Goal: Information Seeking & Learning: Learn about a topic

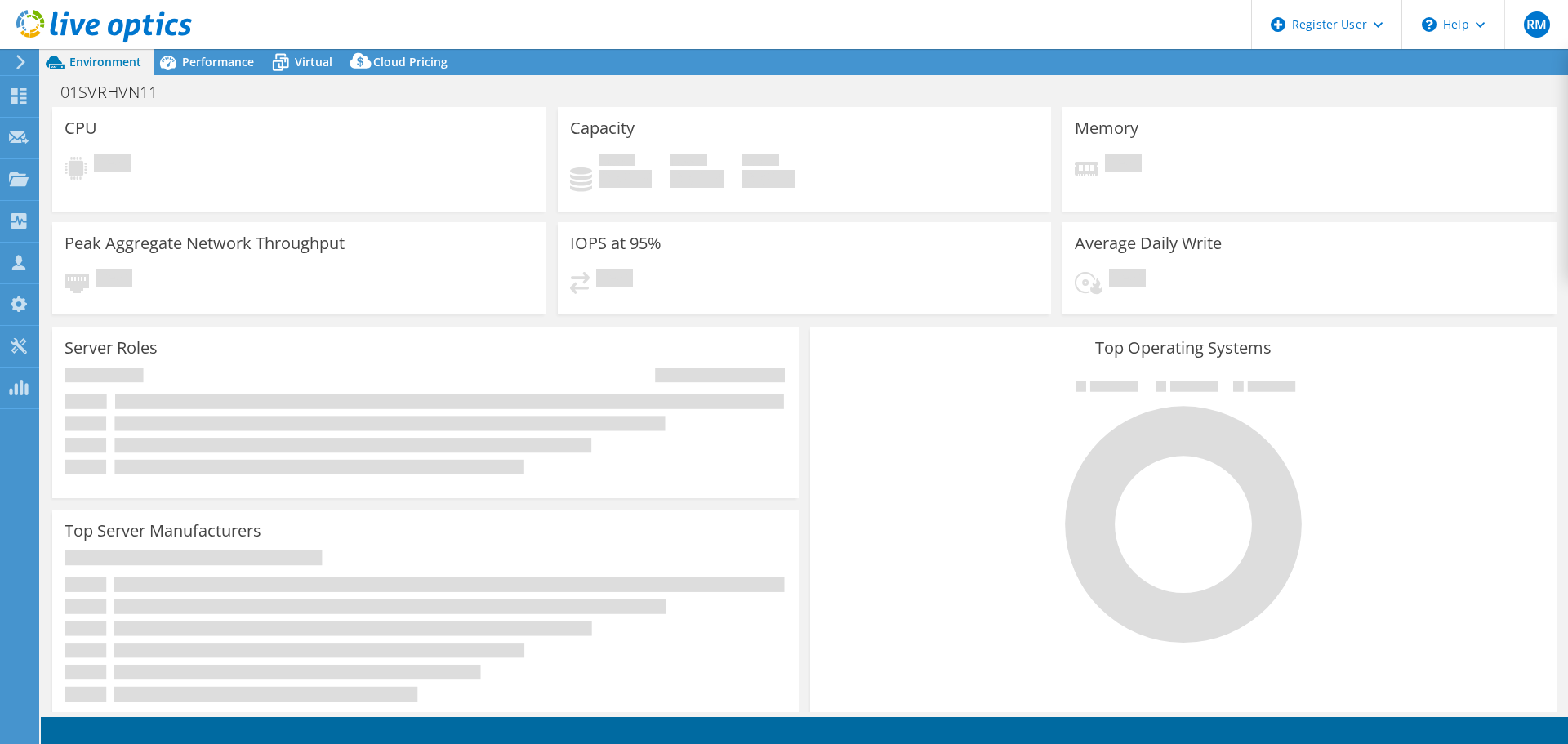
select select "USD"
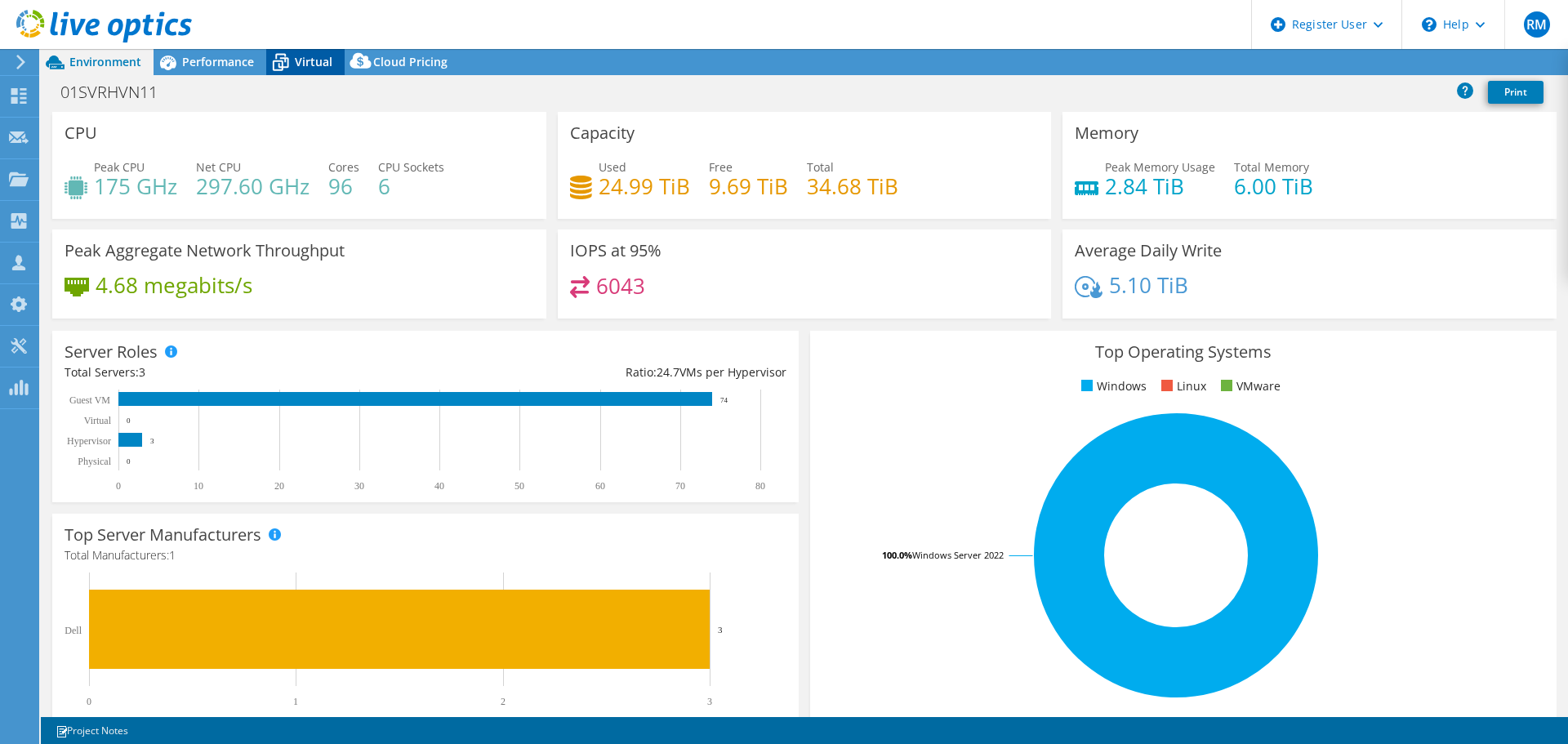
click at [318, 59] on span "Virtual" at bounding box center [314, 62] width 37 height 16
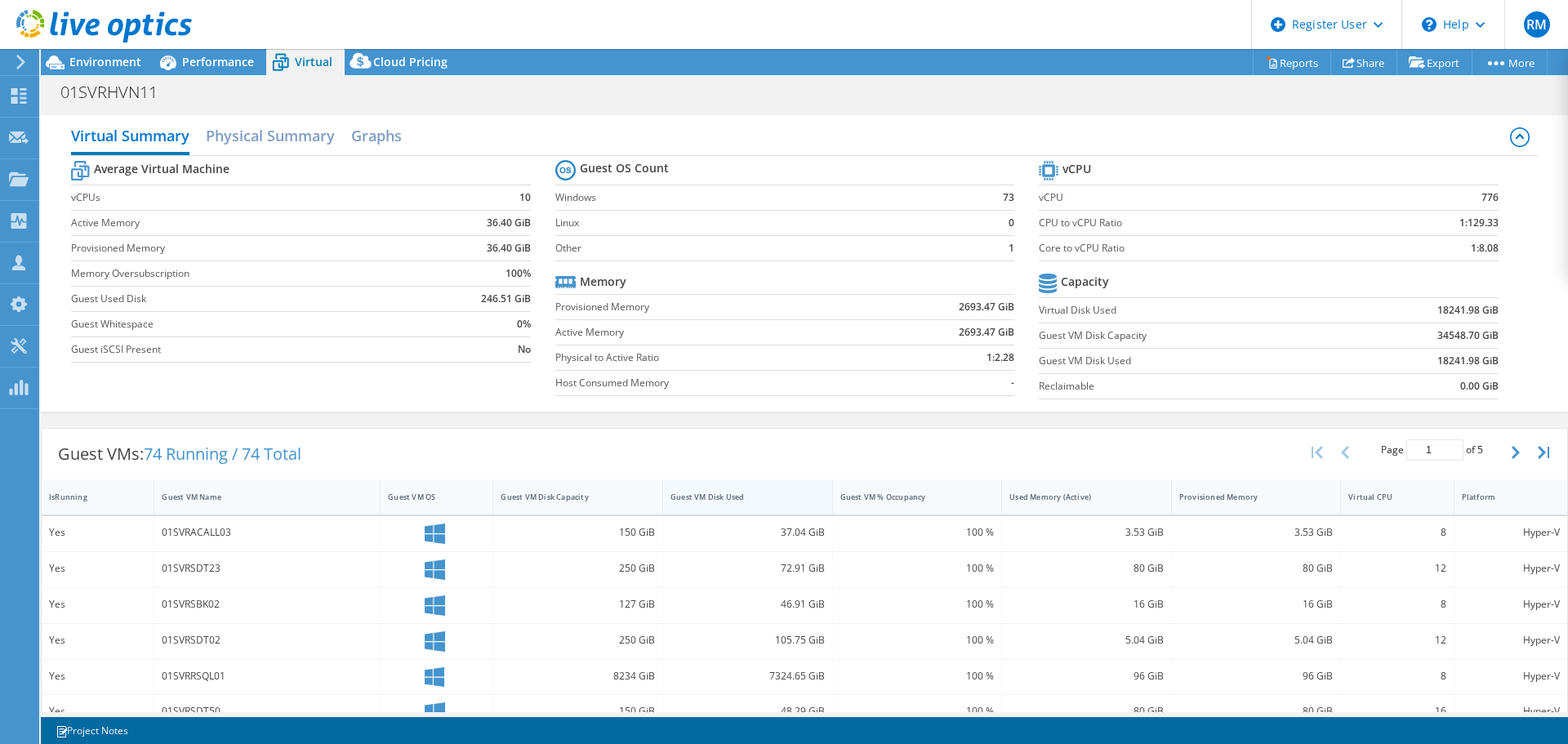
click at [710, 482] on div "Guest VM Disk Used" at bounding box center [748, 497] width 170 height 35
click at [703, 443] on div "Guest VMs: 74 Running / 74 Total Page 1 of 5 5 rows 10 rows 20 rows 25 rows 50 …" at bounding box center [804, 454] width 1525 height 51
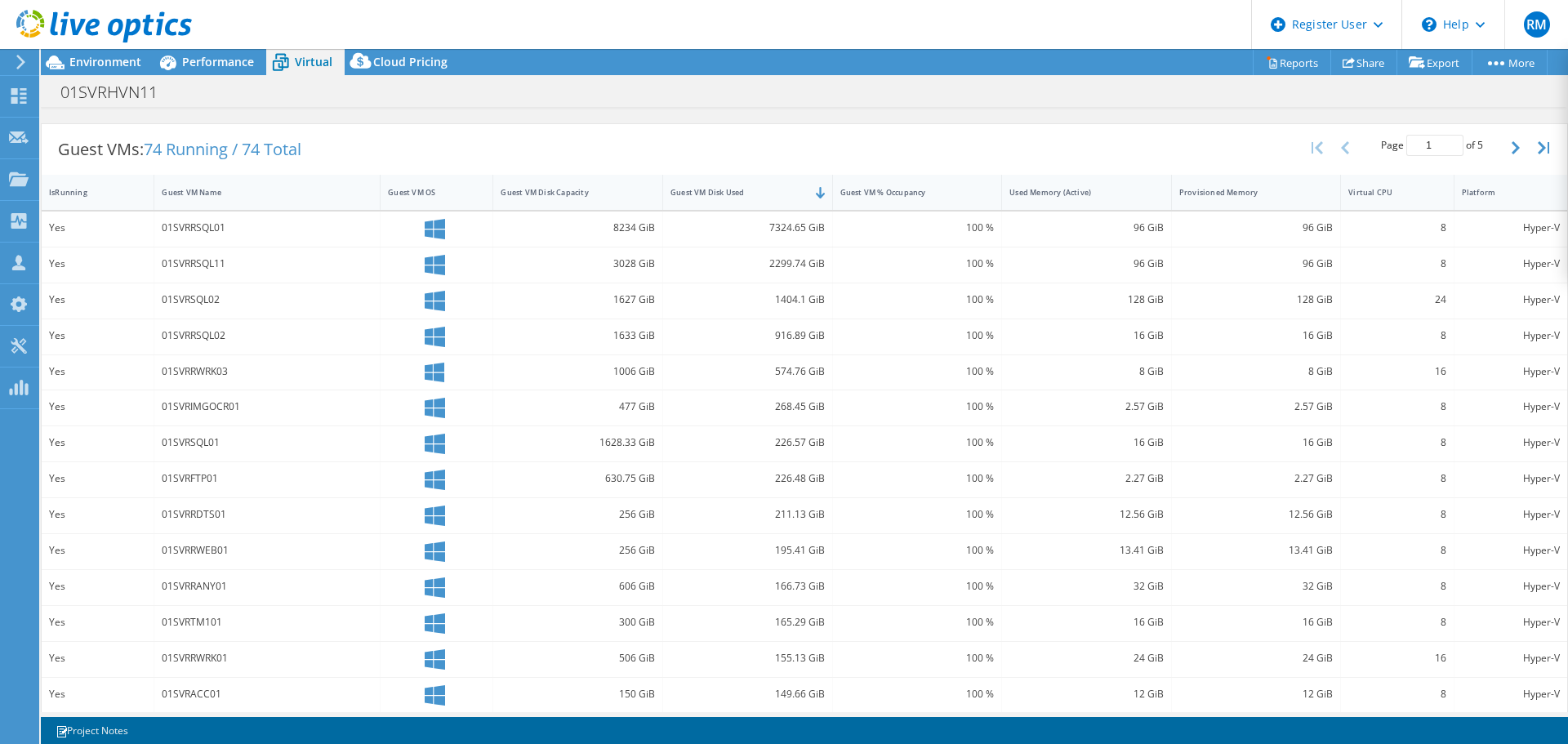
scroll to position [304, 0]
click at [208, 73] on div "Performance" at bounding box center [209, 61] width 113 height 26
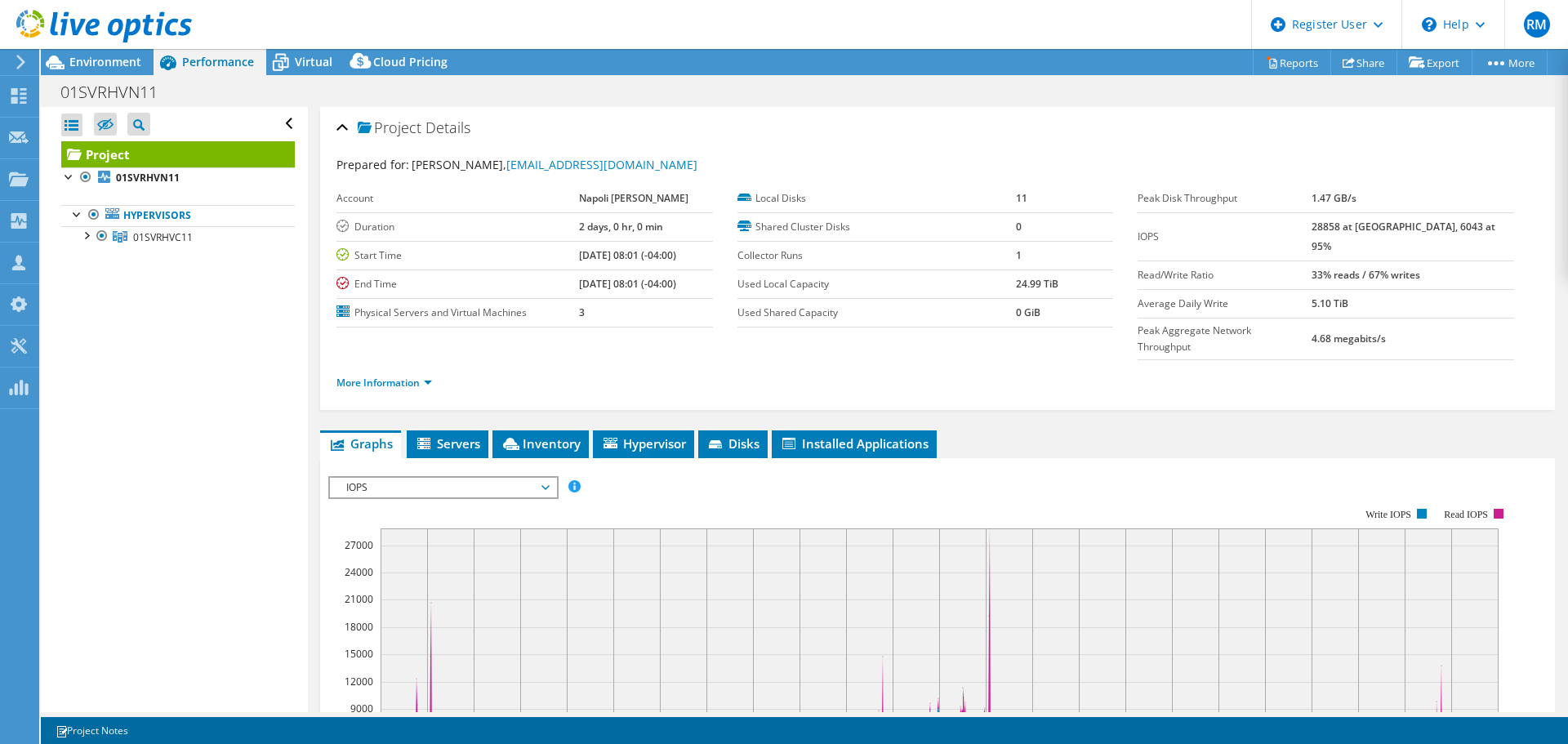
scroll to position [0, 0]
click at [134, 66] on span "Environment" at bounding box center [105, 62] width 72 height 16
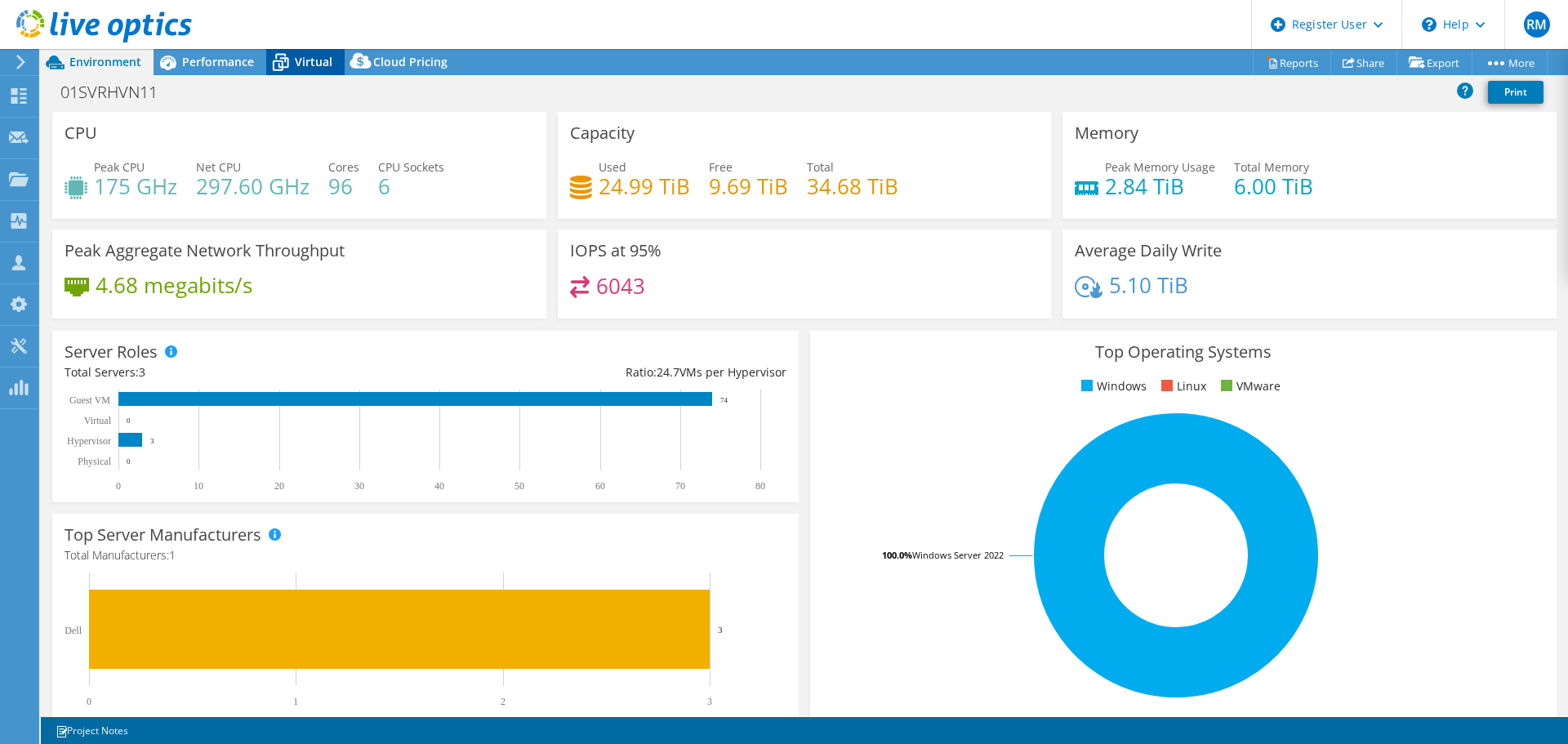
click at [327, 56] on span "Virtual" at bounding box center [314, 62] width 37 height 16
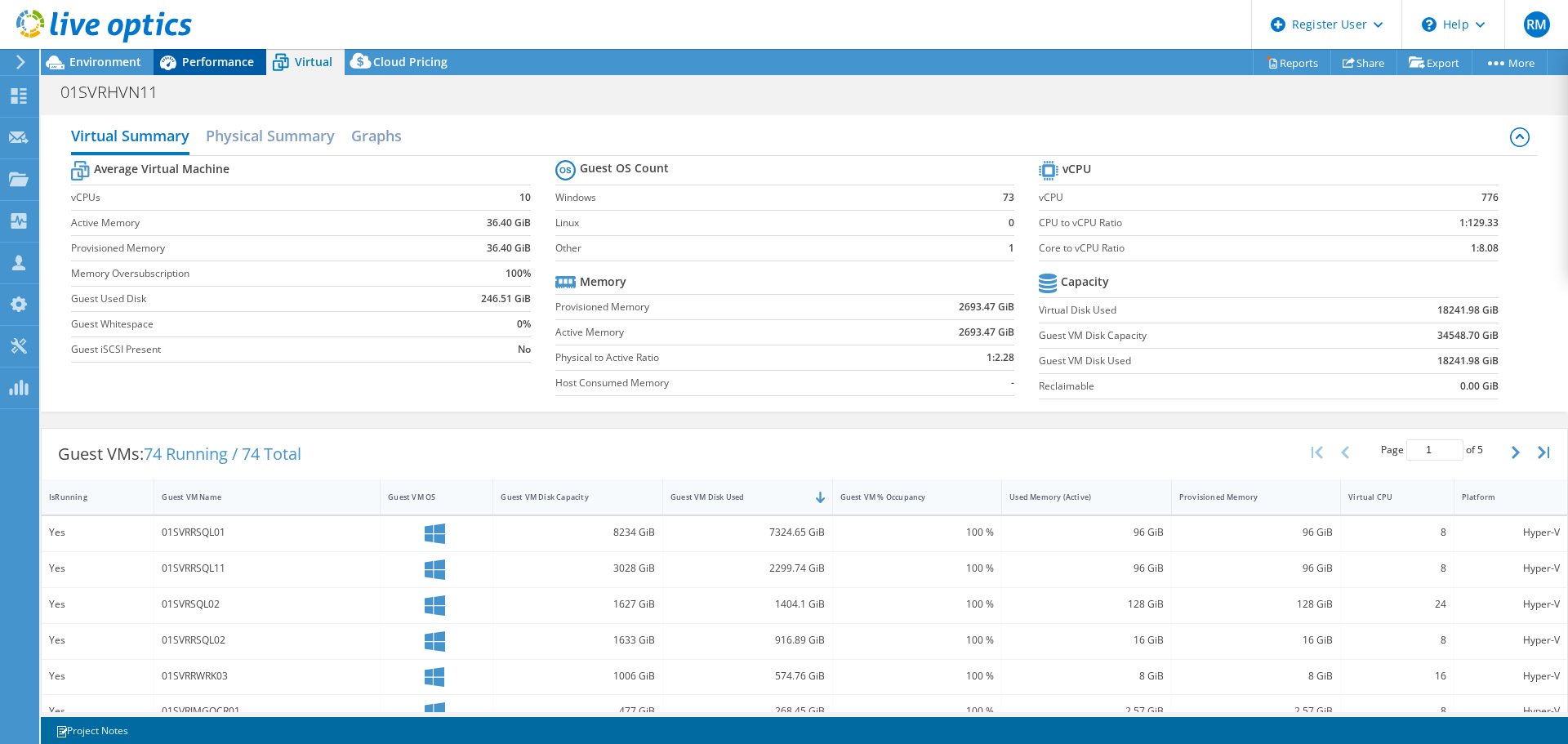
click at [234, 61] on span "Performance" at bounding box center [217, 62] width 72 height 16
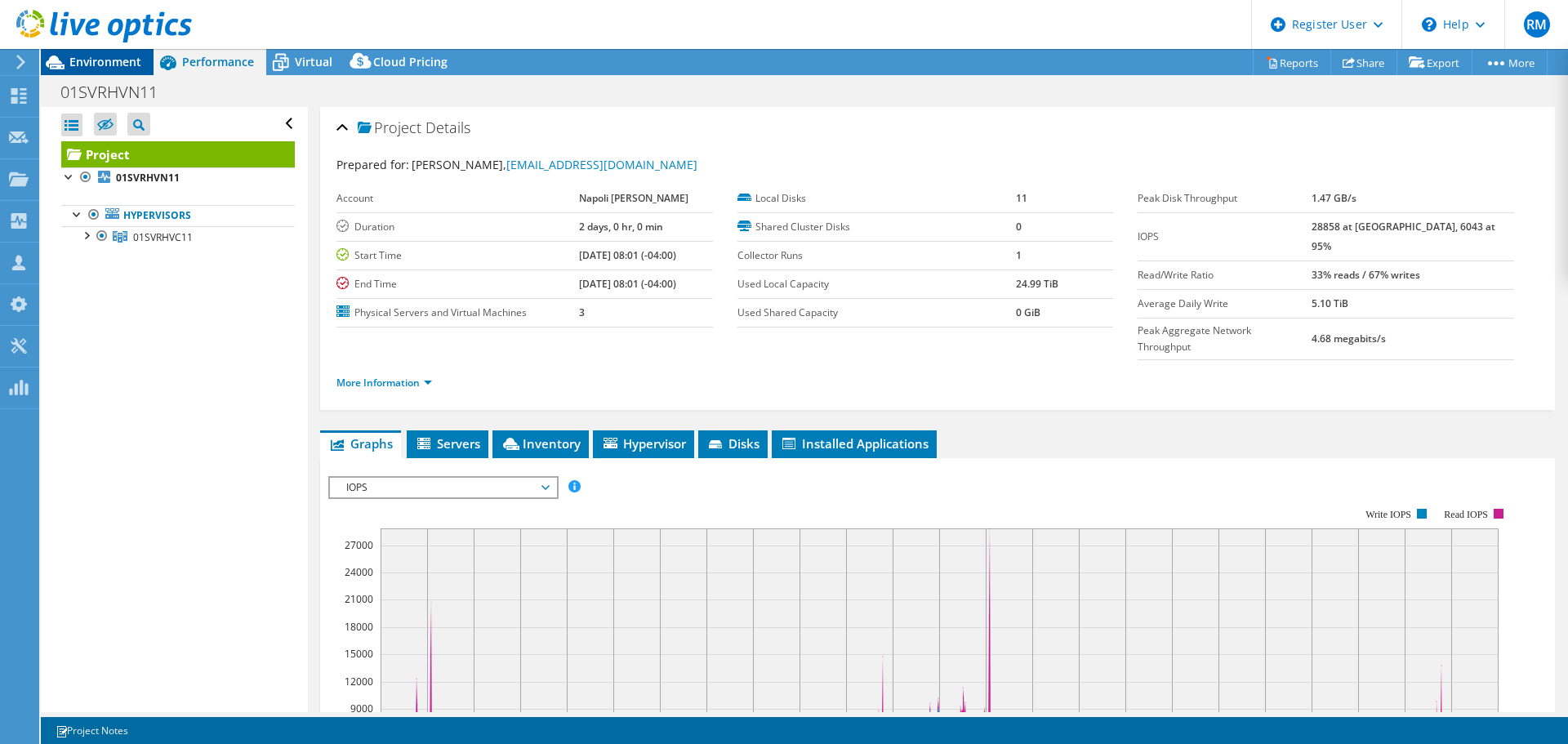
click at [144, 64] on div "Environment" at bounding box center [97, 61] width 113 height 26
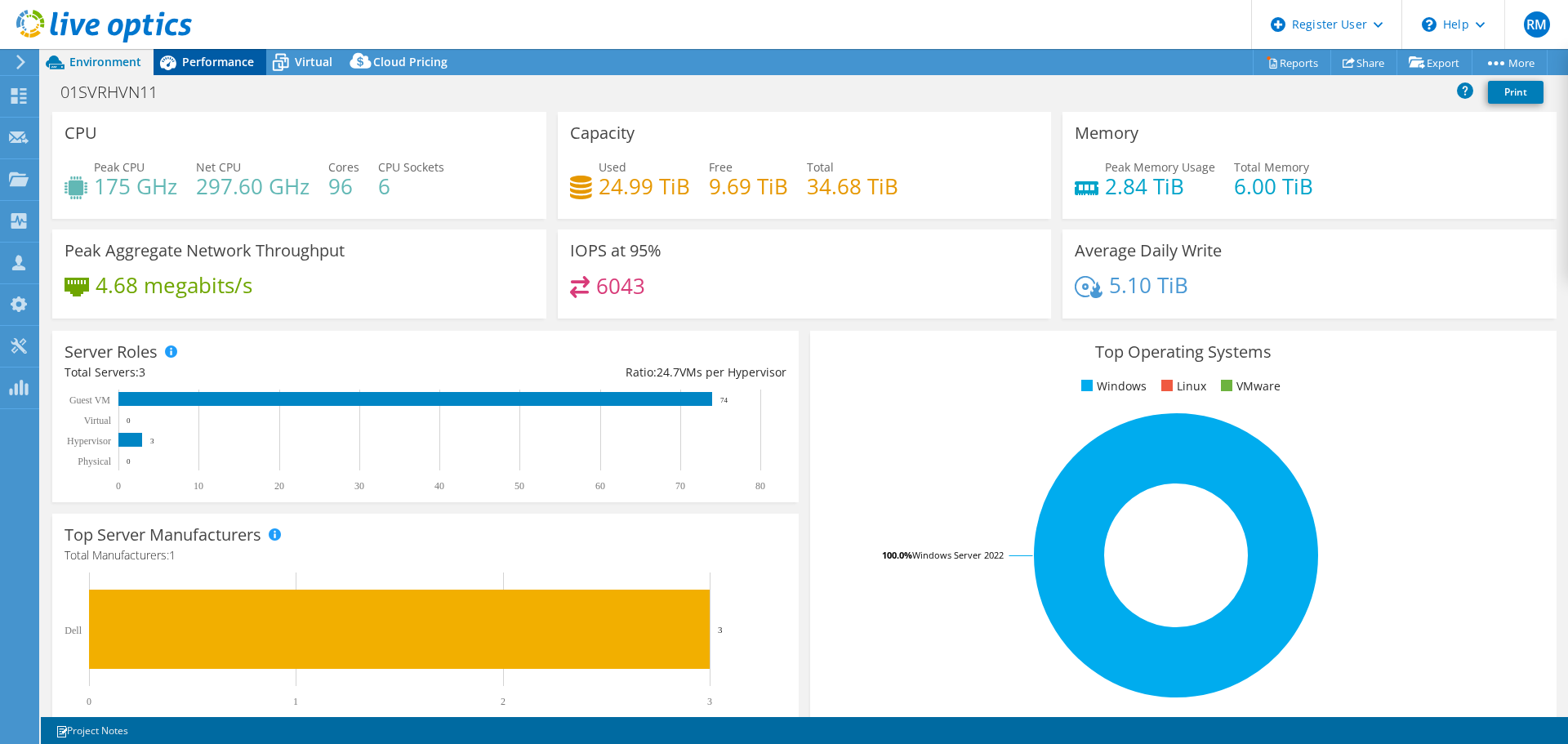
click at [233, 69] on div "Performance" at bounding box center [209, 61] width 113 height 26
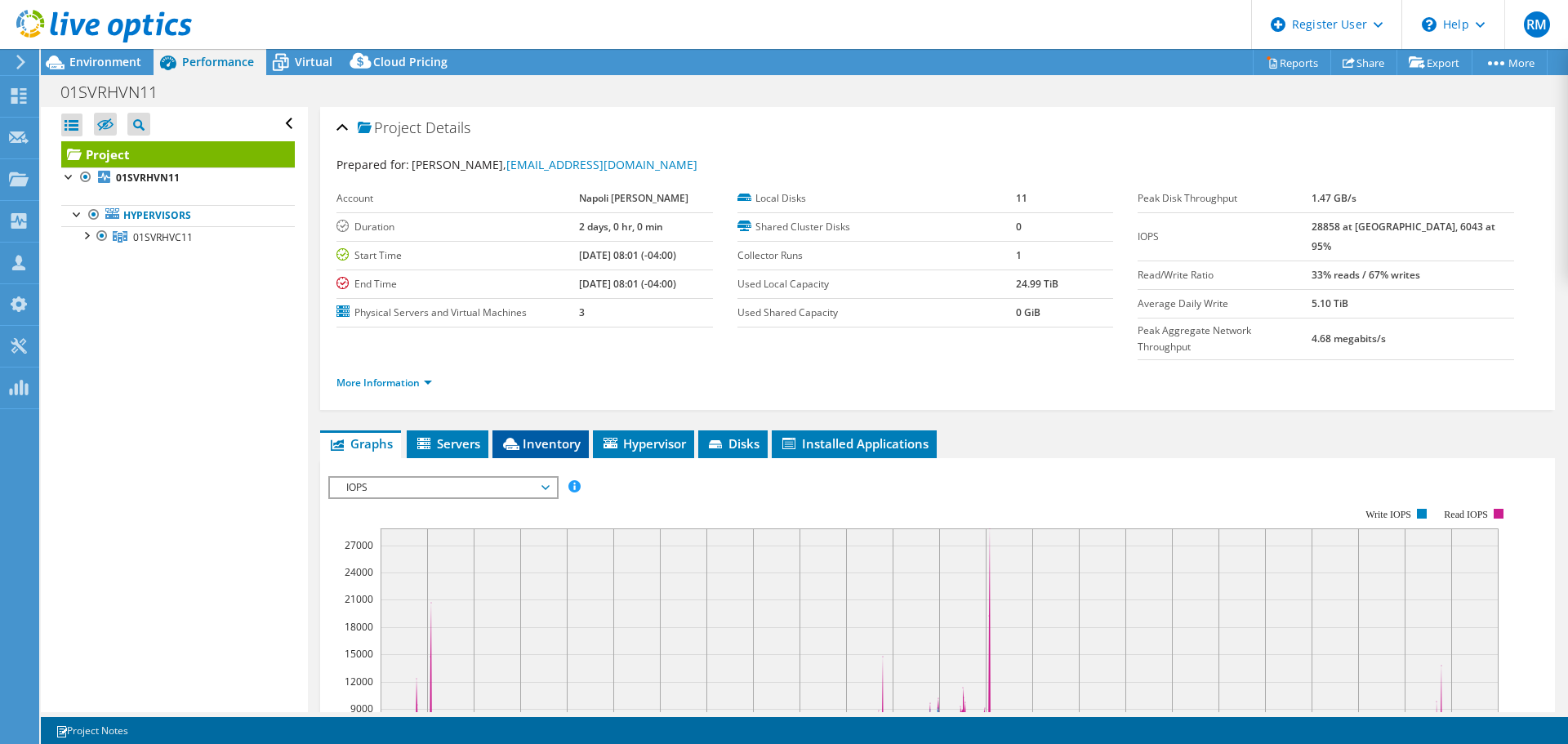
click at [566, 435] on span "Inventory" at bounding box center [541, 443] width 80 height 16
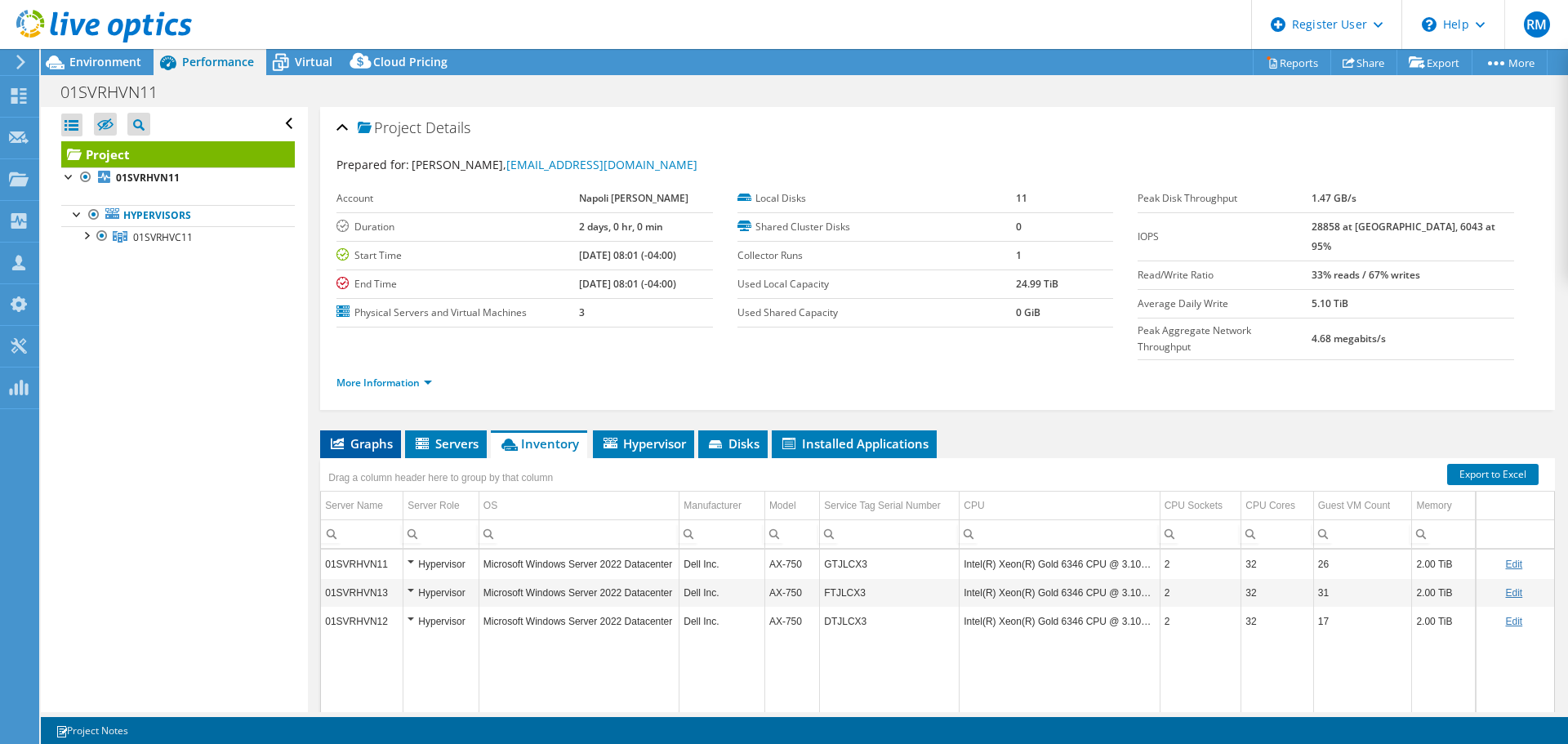
click at [395, 431] on li "Graphs" at bounding box center [360, 444] width 81 height 27
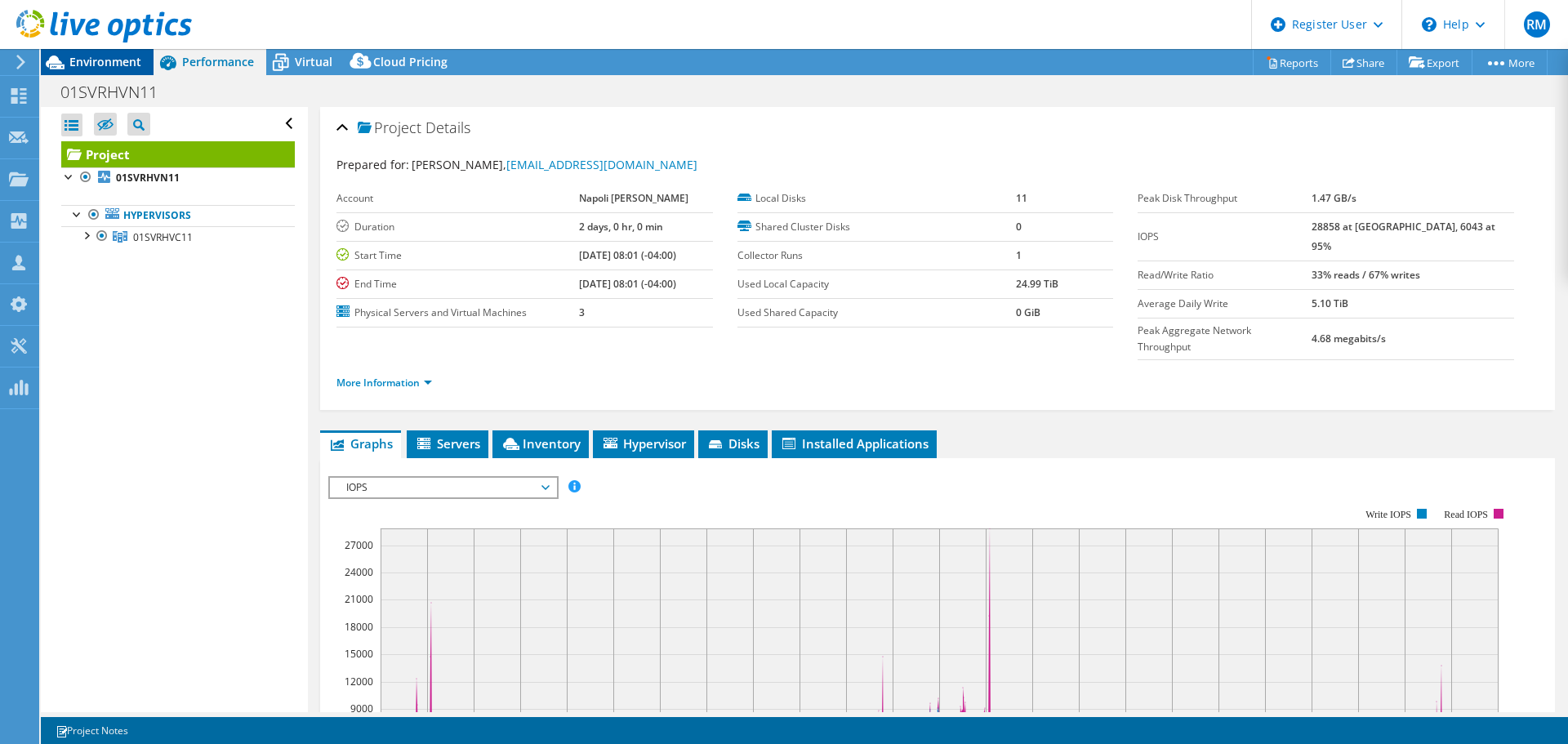
click at [134, 67] on span "Environment" at bounding box center [105, 62] width 72 height 16
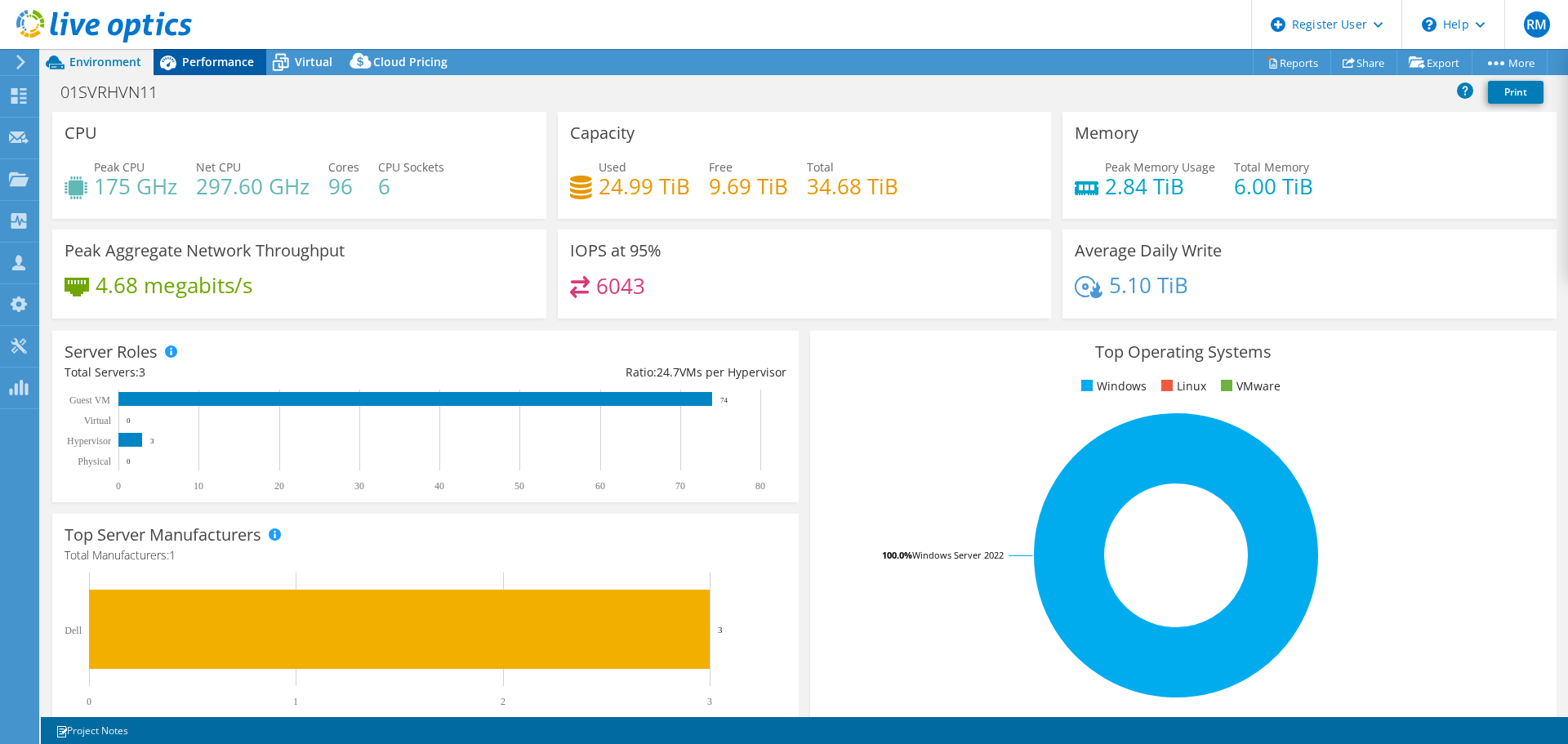
click at [264, 59] on div "Performance" at bounding box center [209, 61] width 113 height 26
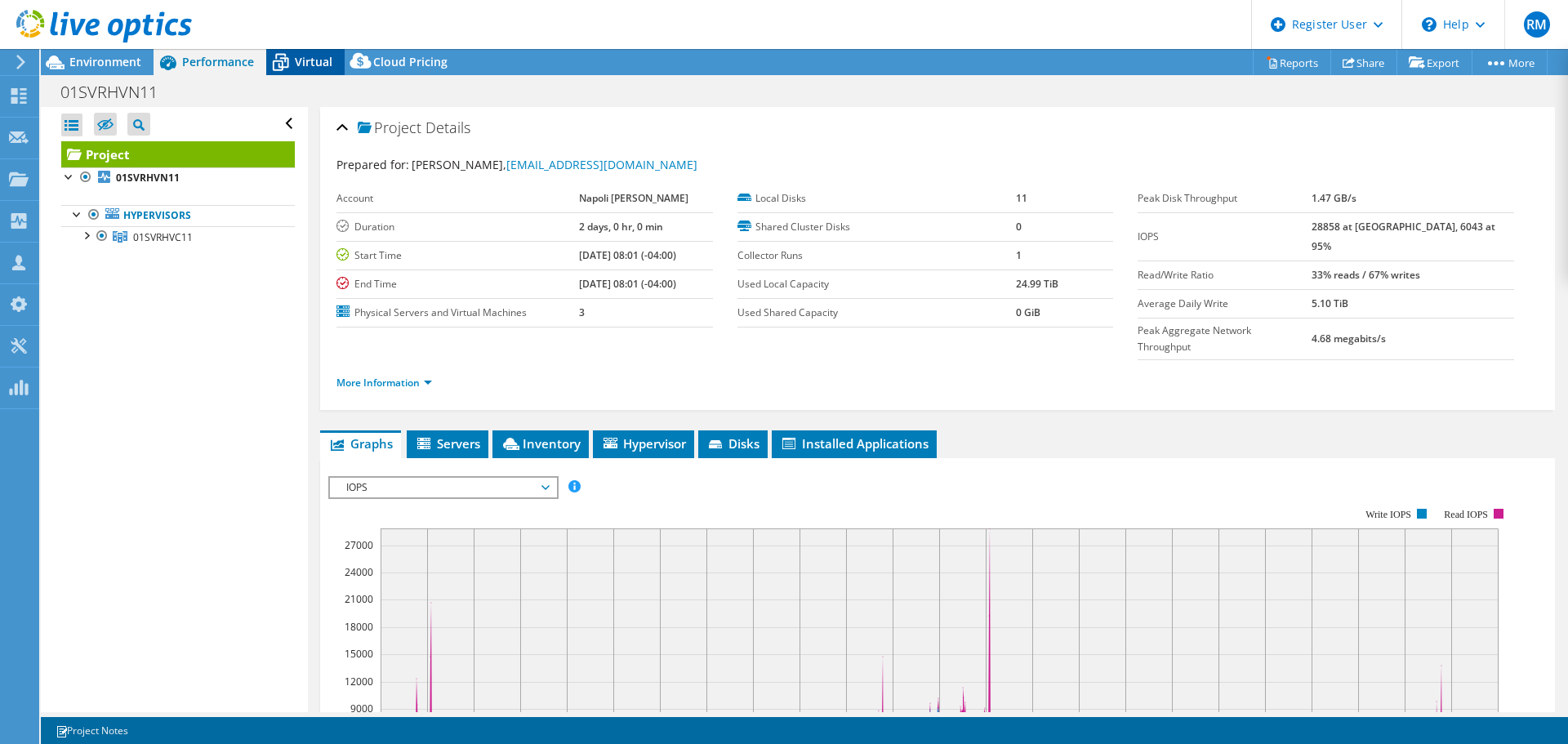
click at [310, 63] on span "Virtual" at bounding box center [314, 62] width 37 height 16
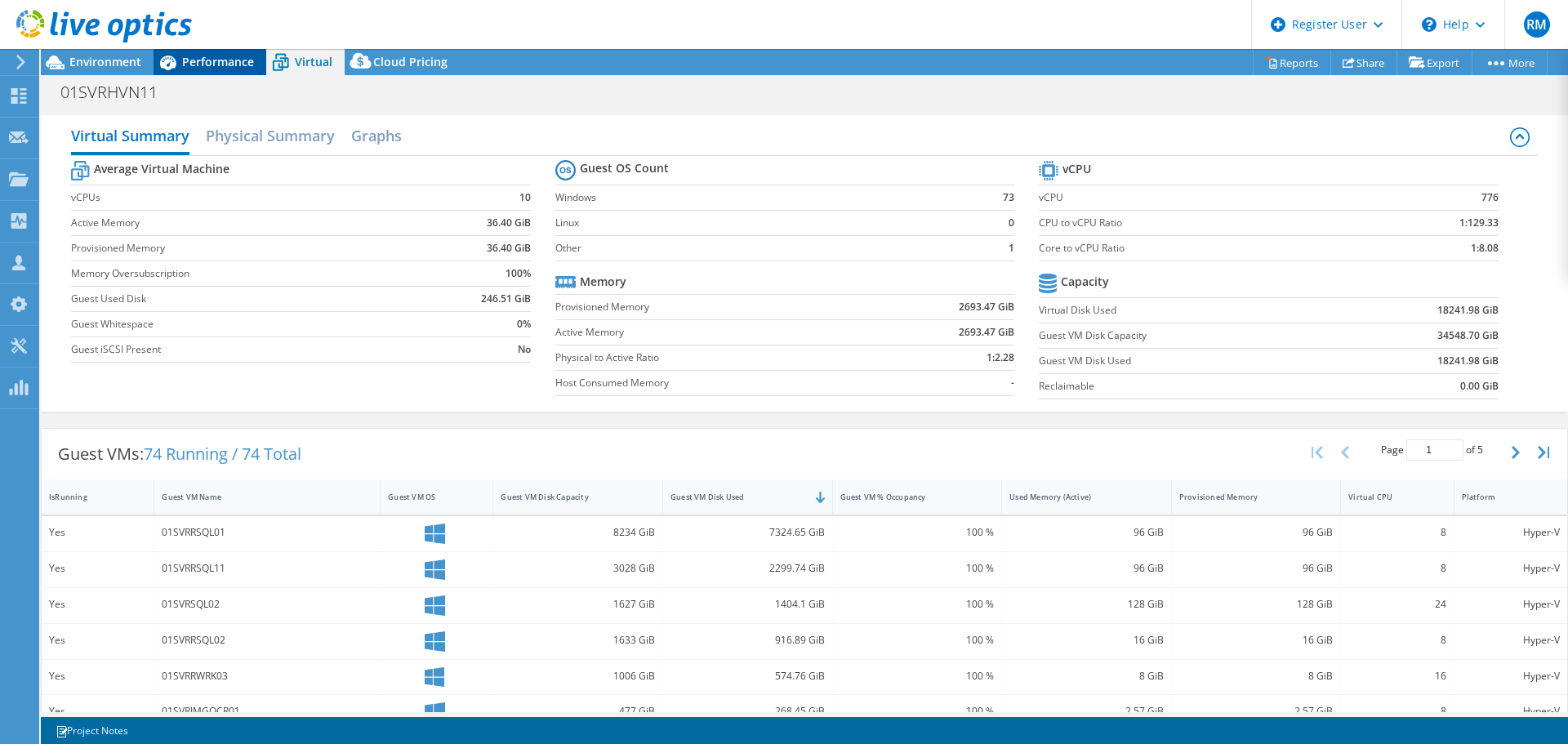
click at [238, 61] on span "Performance" at bounding box center [217, 62] width 72 height 16
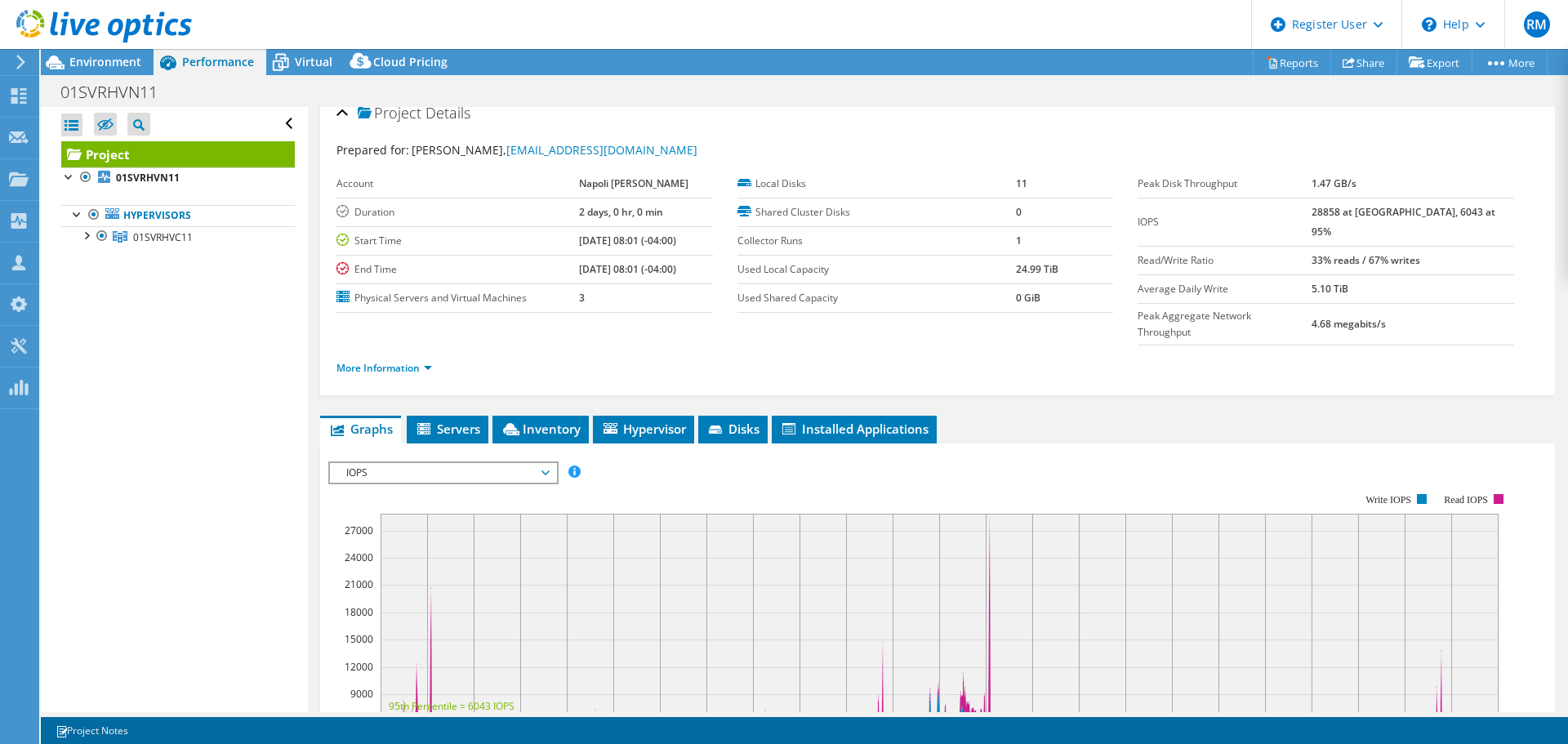
scroll to position [16, 0]
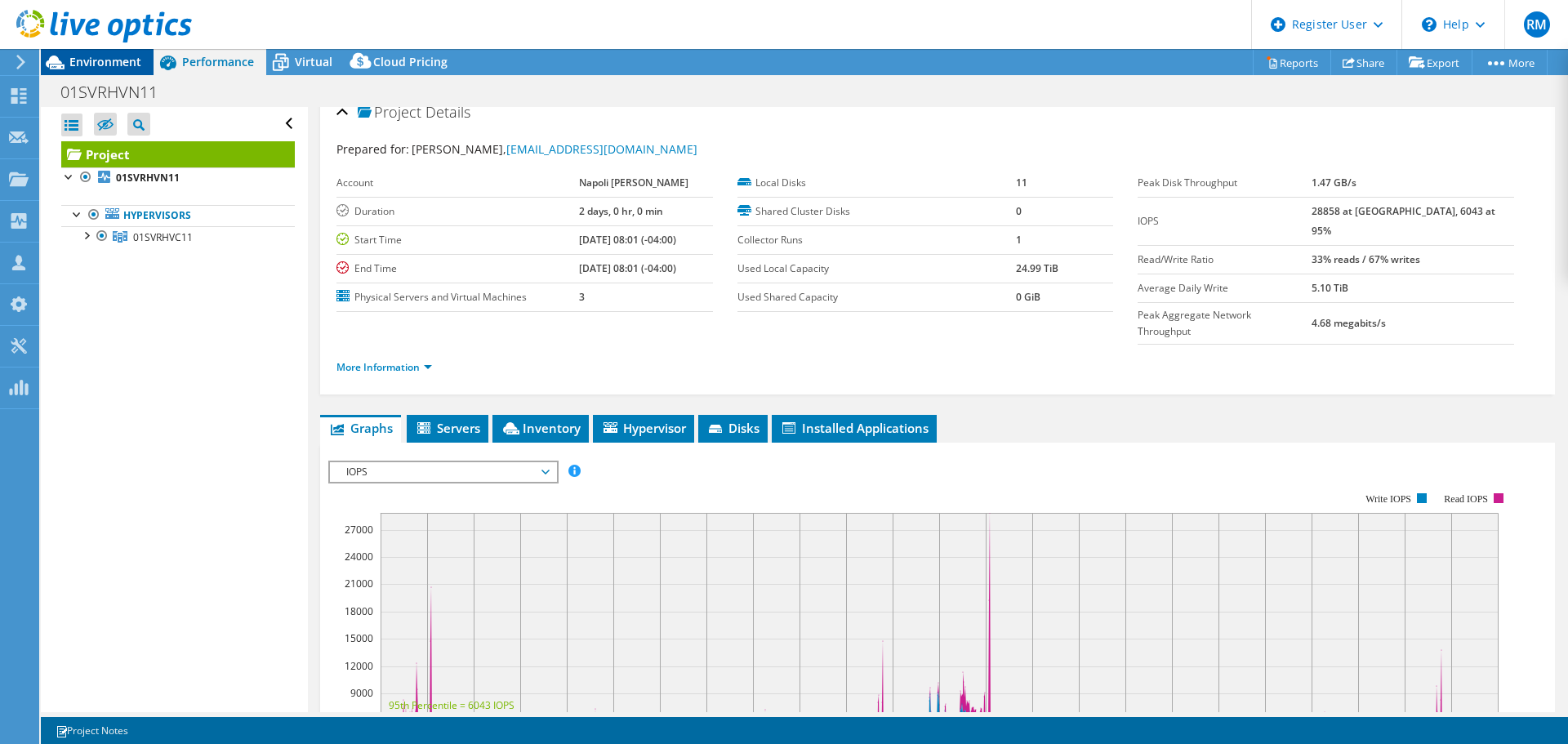
click at [132, 66] on span "Environment" at bounding box center [105, 62] width 72 height 16
